Goal: Transaction & Acquisition: Purchase product/service

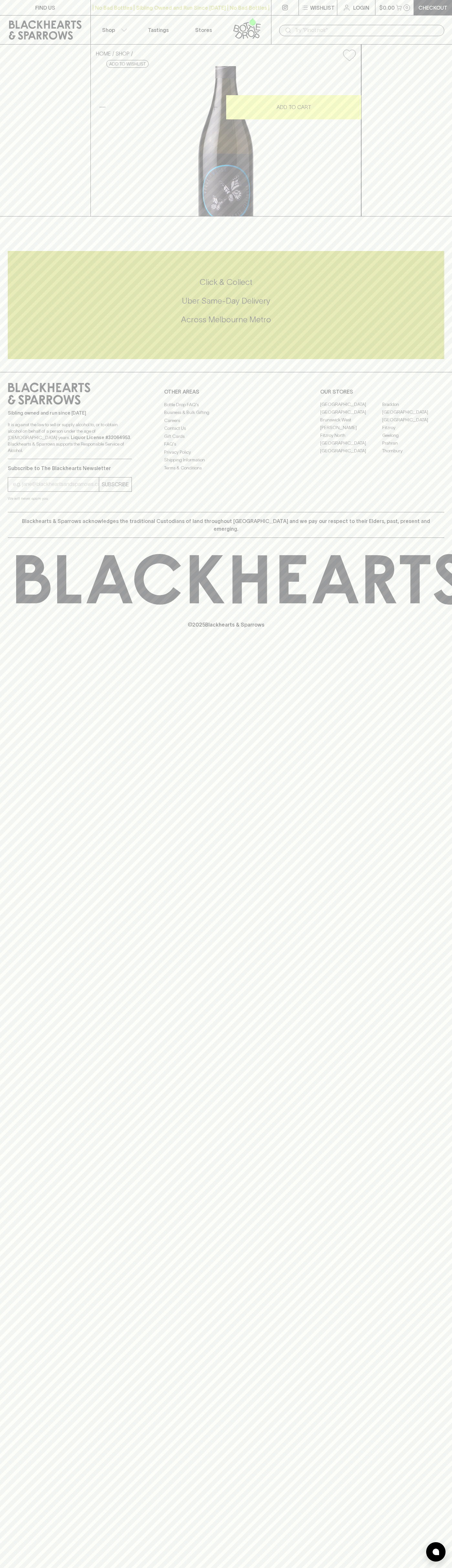
click at [369, 6] on p "Login" at bounding box center [361, 7] width 16 height 8
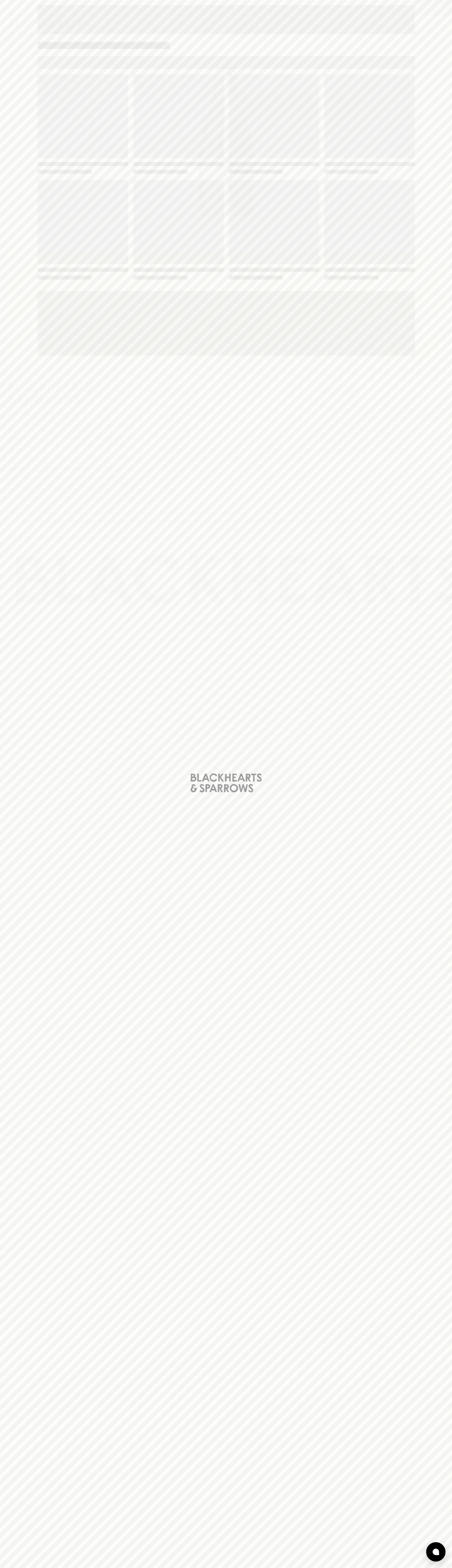
click at [441, 284] on div "Loading" at bounding box center [226, 784] width 452 height 1568
click at [415, 1567] on html "FIND US | No Bad Bottles | Sibling Owned and Run Since 2006 | No Bad Bottles | …" at bounding box center [226, 784] width 452 height 1568
click at [27, 1314] on div "Loading" at bounding box center [226, 784] width 452 height 1568
